Goal: Navigation & Orientation: Find specific page/section

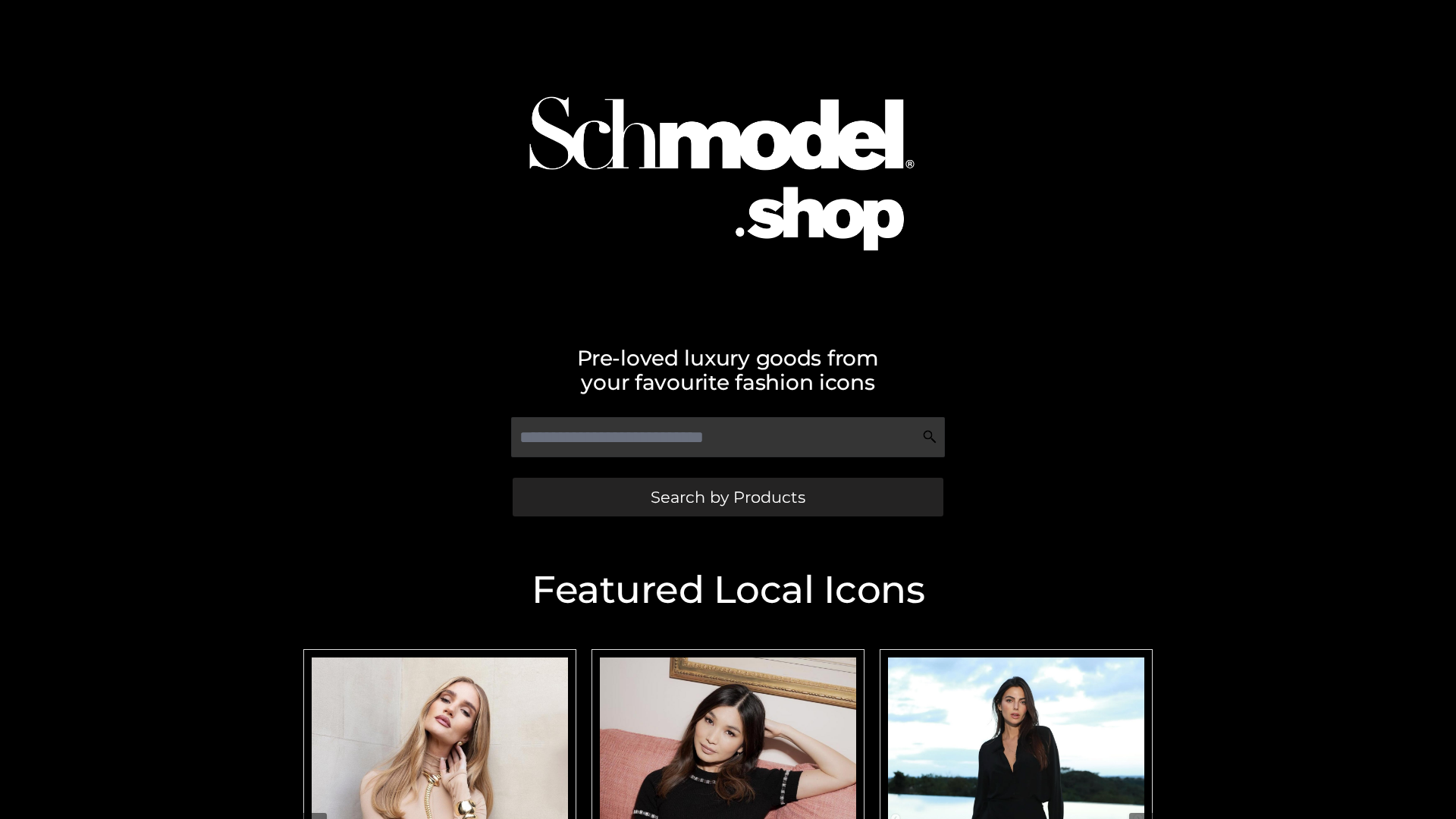
click at [728, 496] on span "Search by Products" at bounding box center [728, 497] width 154 height 16
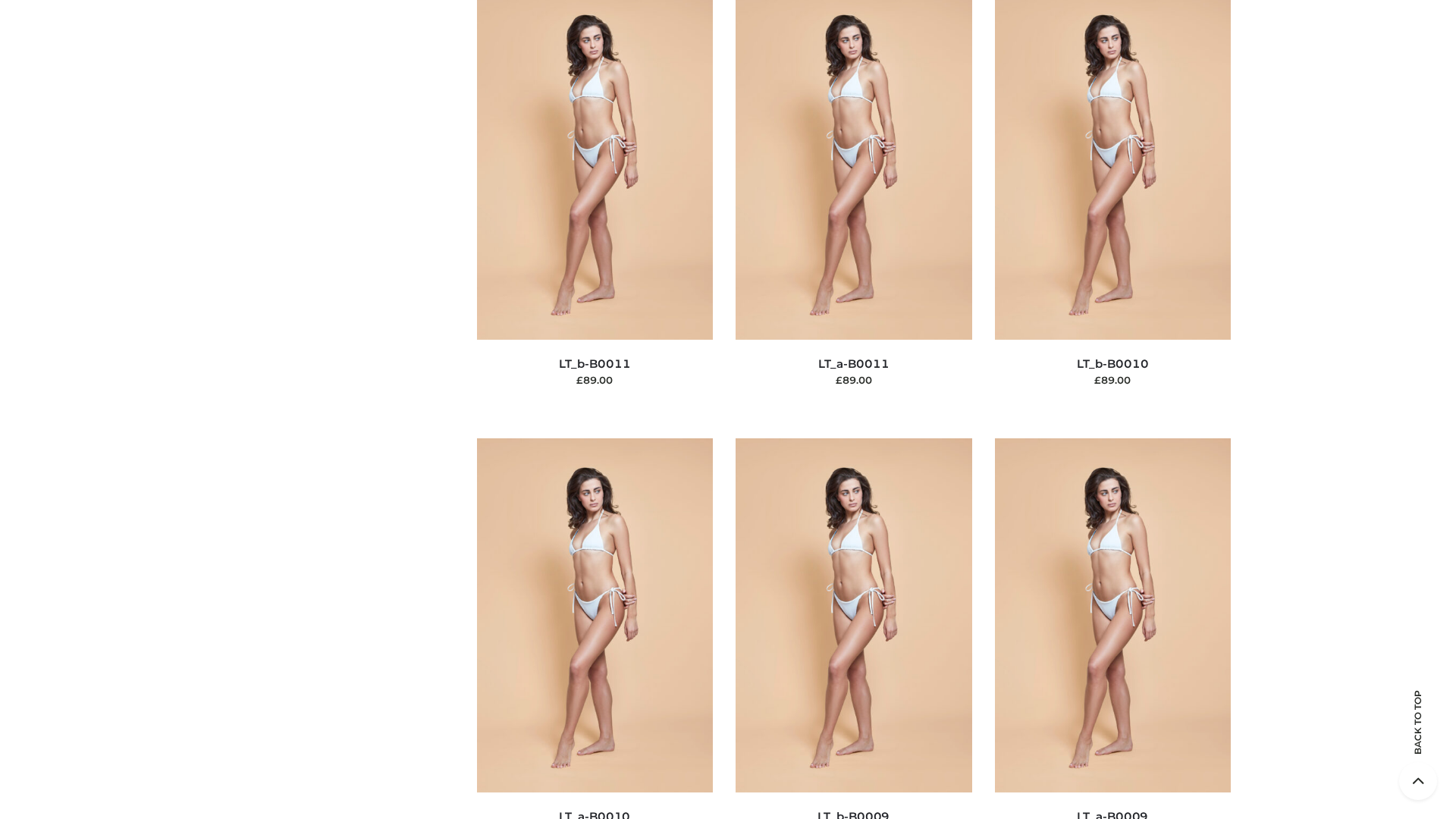
scroll to position [6807, 0]
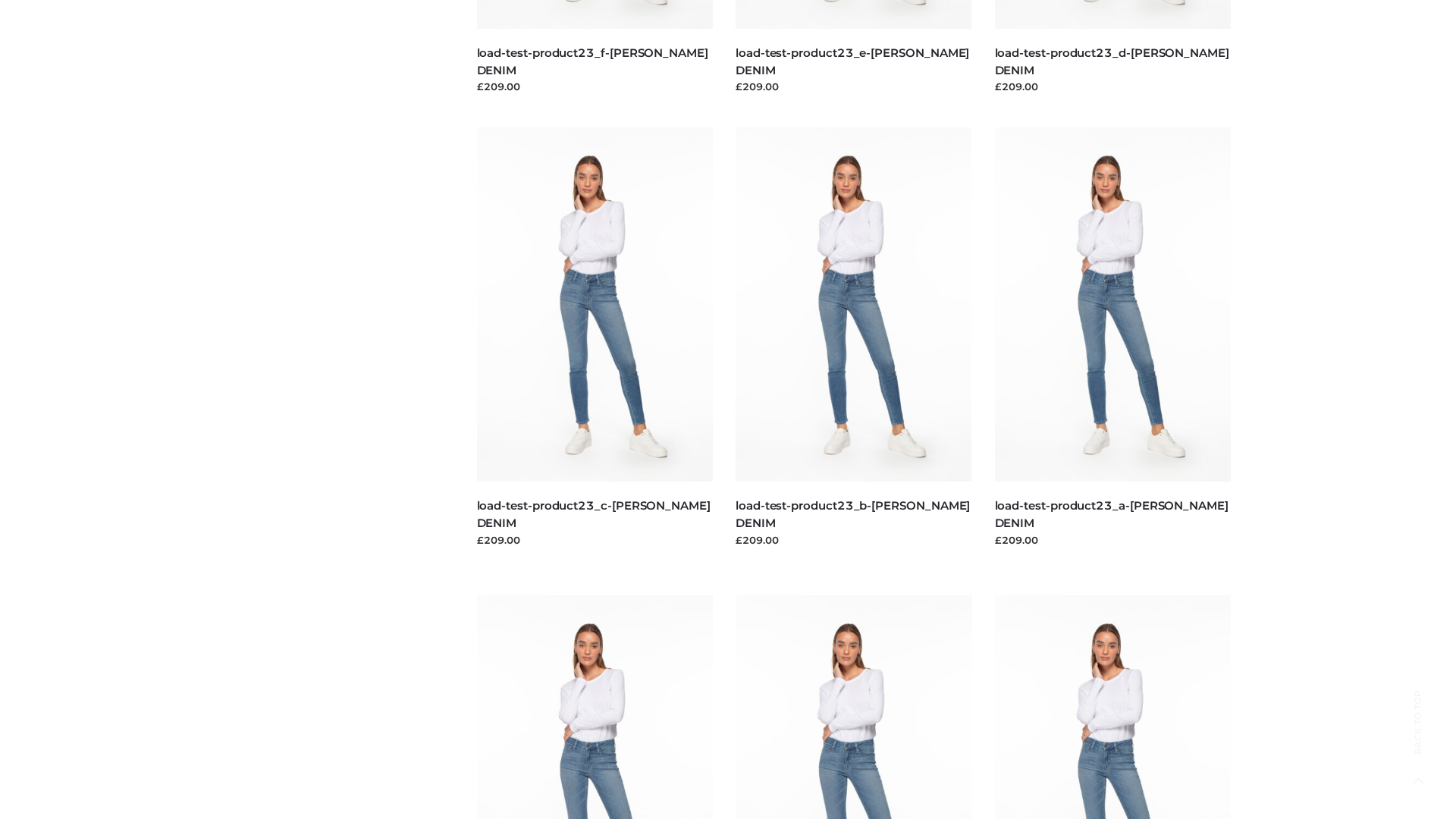
scroll to position [1329, 0]
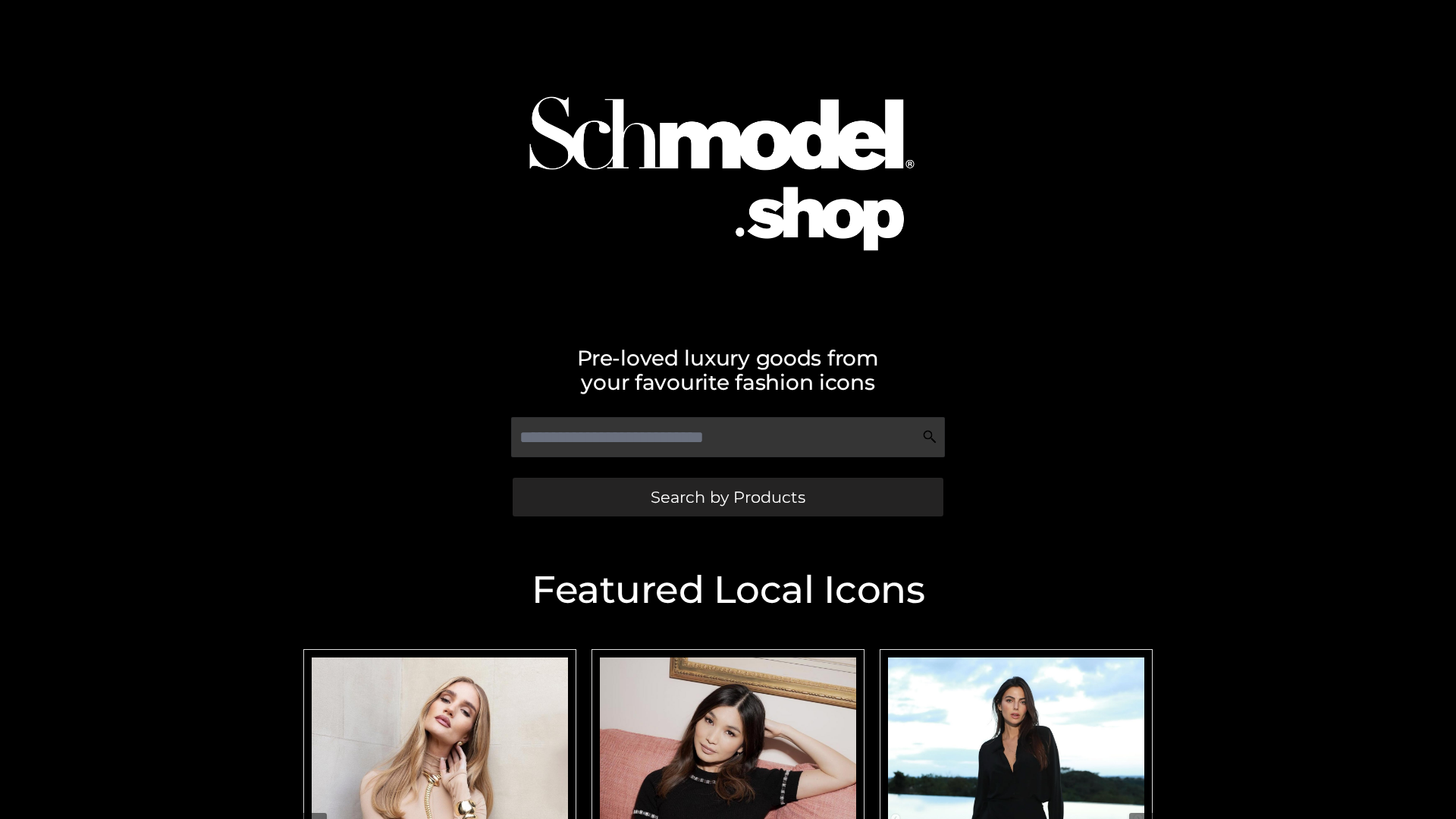
click at [728, 496] on span "Search by Products" at bounding box center [728, 497] width 154 height 16
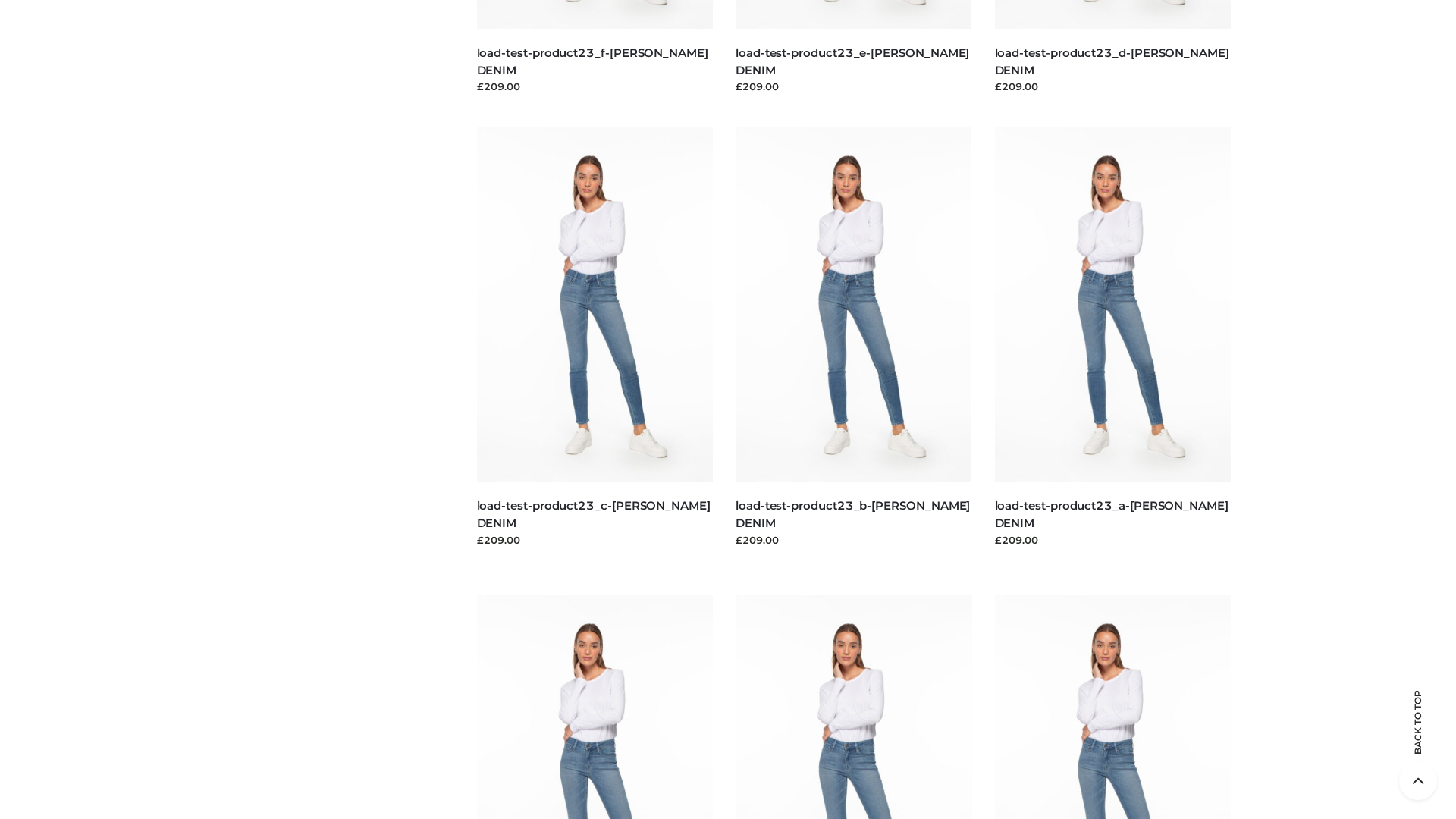
scroll to position [3156, 0]
